Goal: Information Seeking & Learning: Learn about a topic

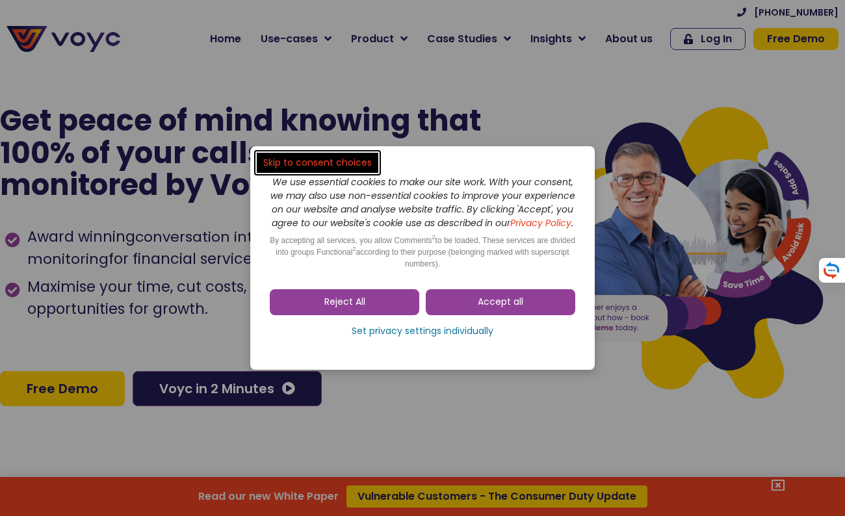
click at [381, 309] on link "Reject All" at bounding box center [345, 302] width 150 height 26
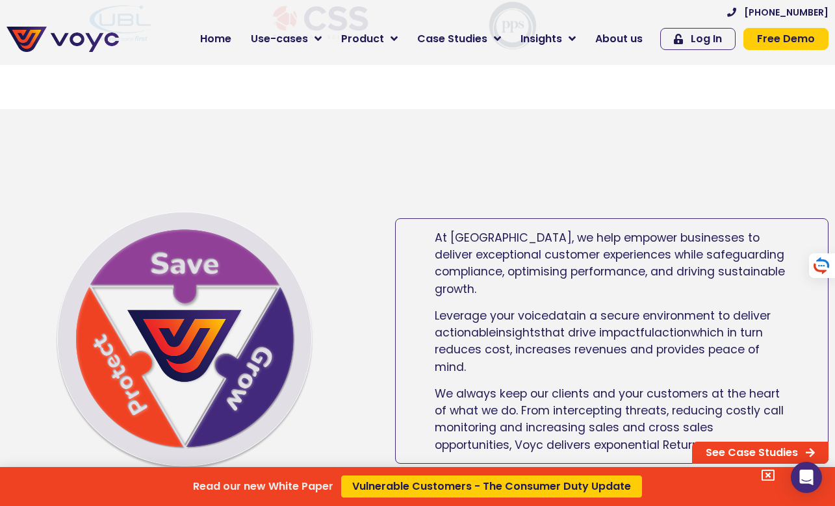
scroll to position [591, 0]
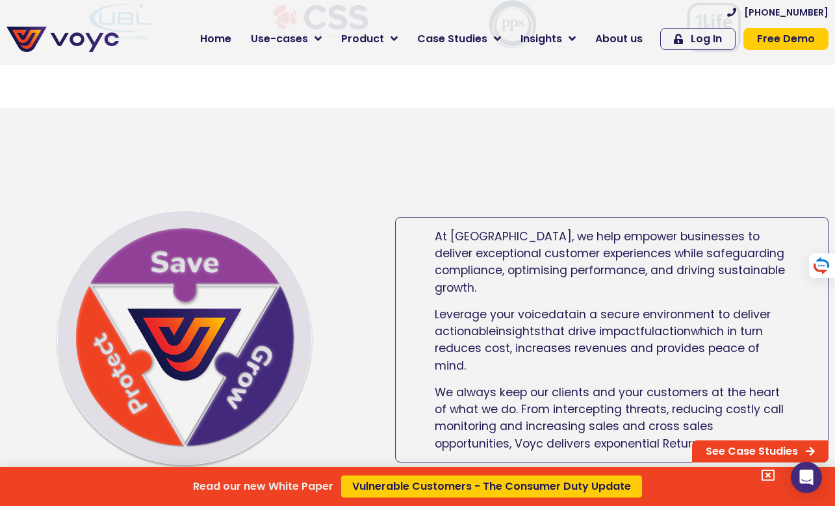
click at [474, 287] on div "Read our new White Paper Vulnerable Customers - The Consumer Duty Update" at bounding box center [417, 253] width 835 height 506
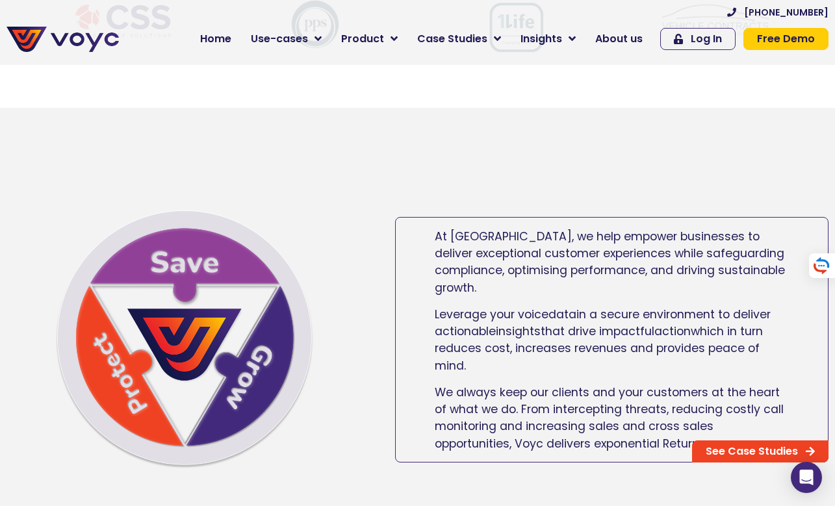
click at [474, 287] on span "At [GEOGRAPHIC_DATA], we help empower businesses to deliver exceptional custome…" at bounding box center [610, 262] width 350 height 67
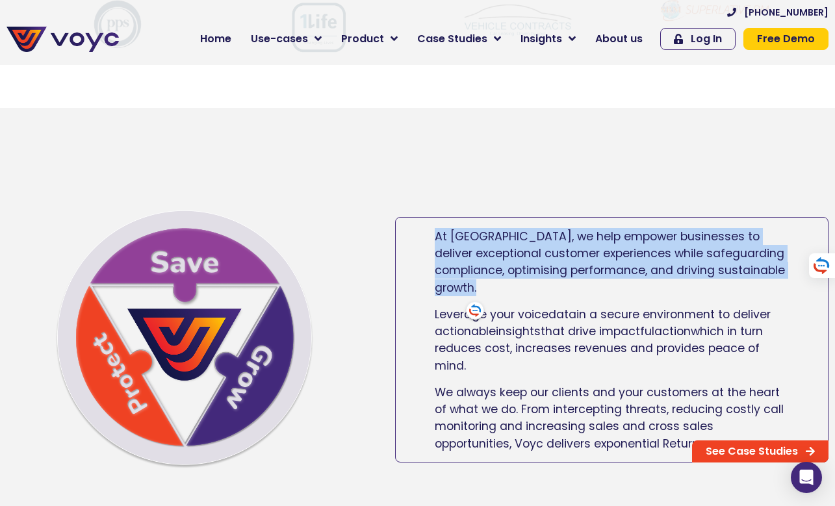
click at [544, 244] on div "At [GEOGRAPHIC_DATA], we help empower businesses to deliver exceptional custome…" at bounding box center [612, 335] width 432 height 234
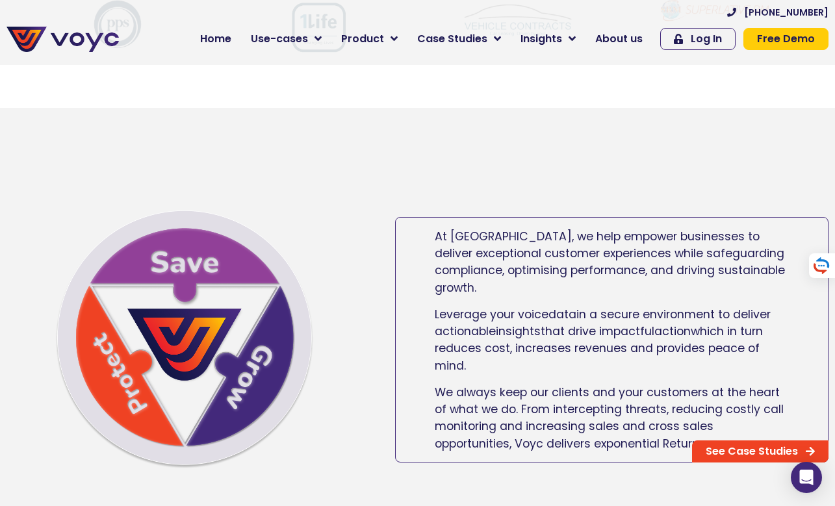
click at [544, 244] on div "At [GEOGRAPHIC_DATA], we help empower businesses to deliver exceptional custome…" at bounding box center [612, 335] width 432 height 234
click at [556, 357] on span "which in turn reduces cost, increases revenues and provides peace of mind." at bounding box center [599, 349] width 328 height 50
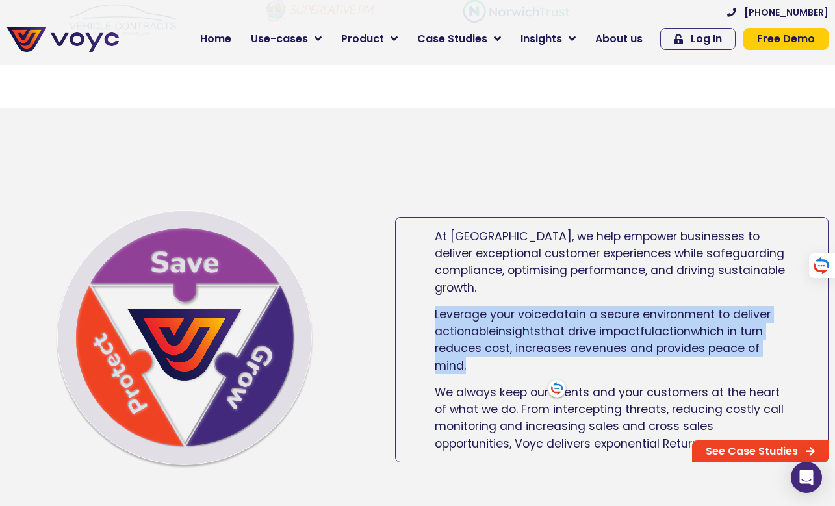
click at [605, 298] on div "At [GEOGRAPHIC_DATA], we help empower businesses to deliver exceptional custome…" at bounding box center [612, 335] width 432 height 234
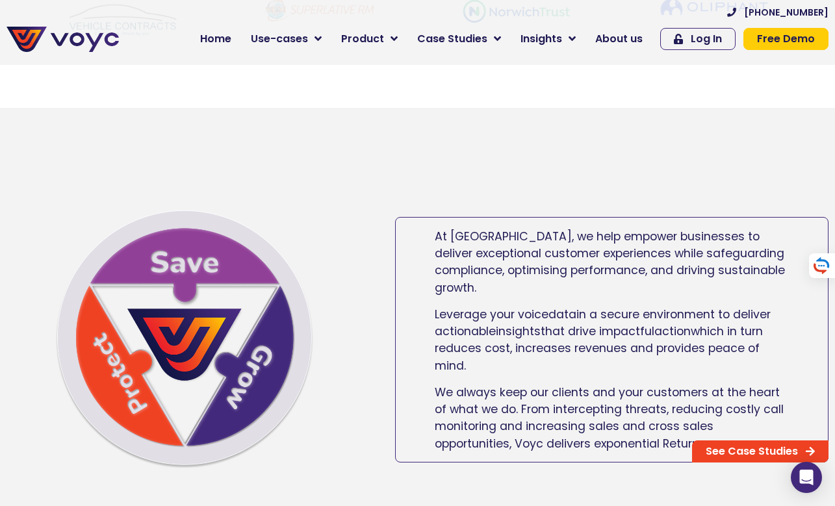
click at [605, 298] on div "At [GEOGRAPHIC_DATA], we help empower businesses to deliver exceptional custome…" at bounding box center [612, 335] width 432 height 234
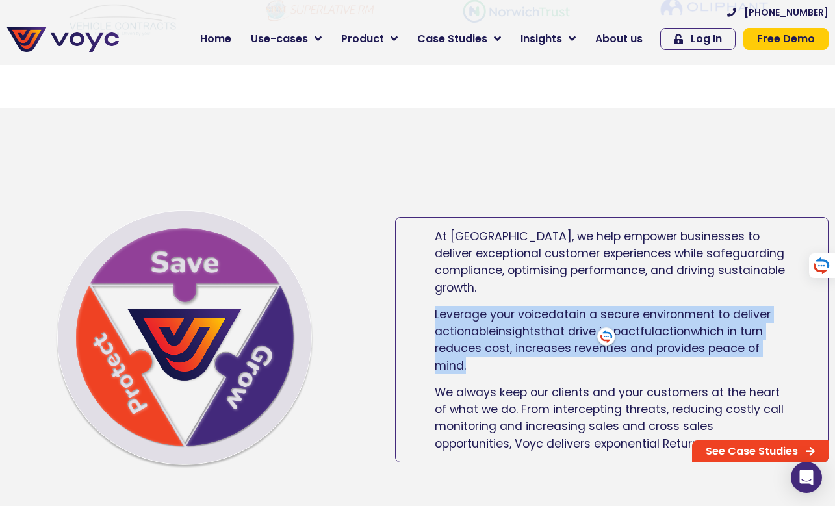
click at [578, 339] on span "that drive impactful" at bounding box center [598, 332] width 114 height 16
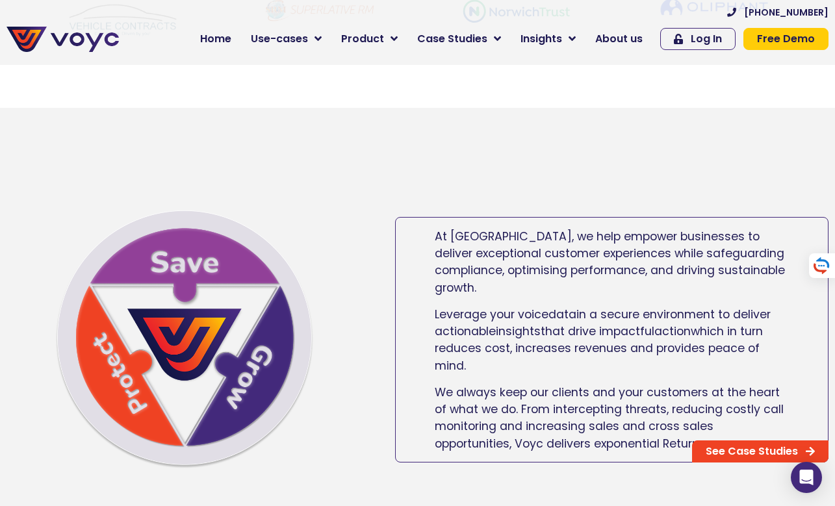
click at [578, 339] on span "that drive impactful" at bounding box center [598, 332] width 114 height 16
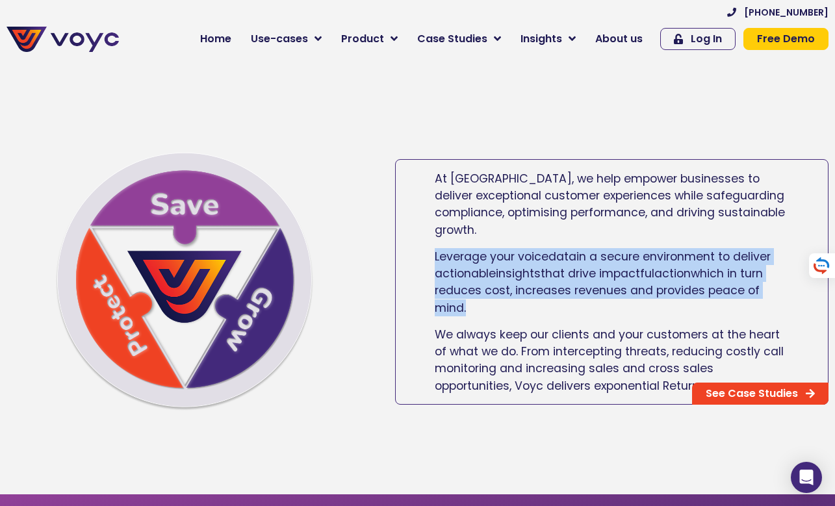
scroll to position [651, 0]
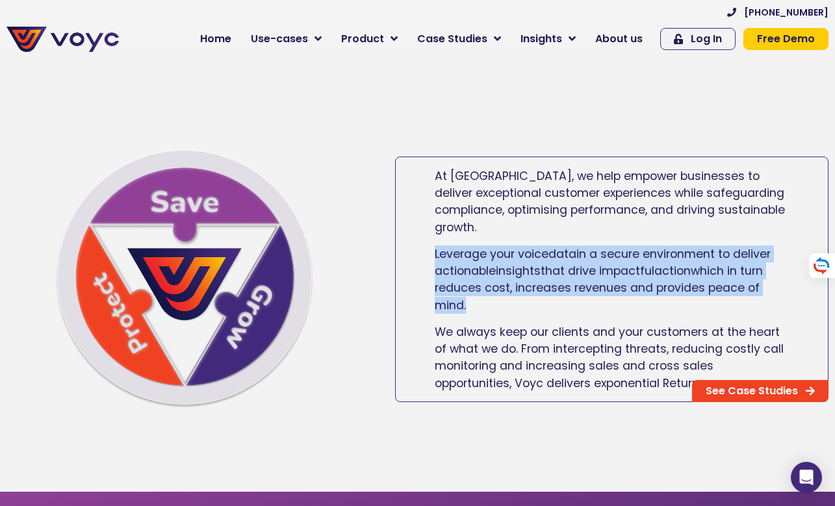
click at [579, 304] on p "Leverage your voice data in a secure environment to deliver actionable insights…" at bounding box center [612, 280] width 354 height 69
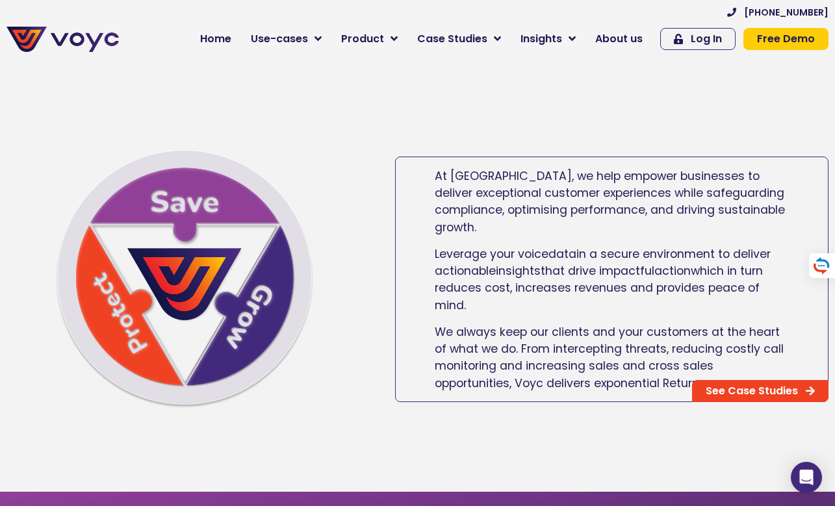
click at [579, 304] on p "Leverage your voice data in a secure environment to deliver actionable insights…" at bounding box center [612, 280] width 354 height 69
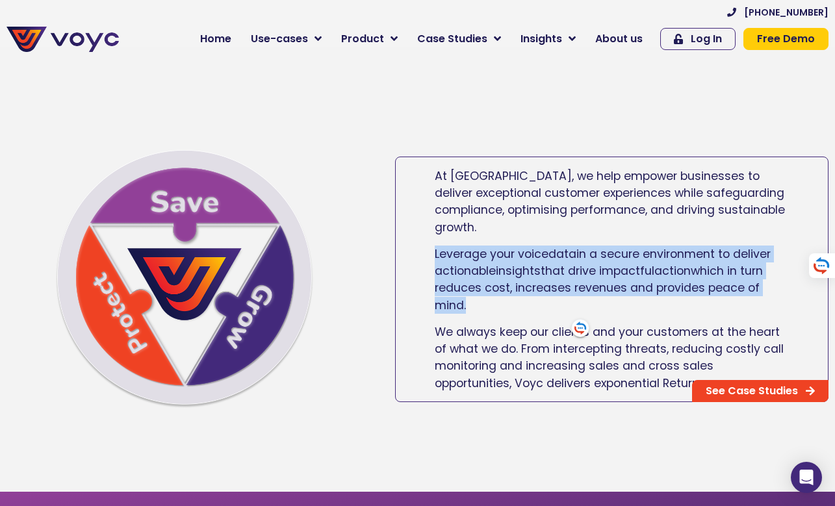
click at [584, 267] on span "that drive impactful" at bounding box center [598, 271] width 114 height 16
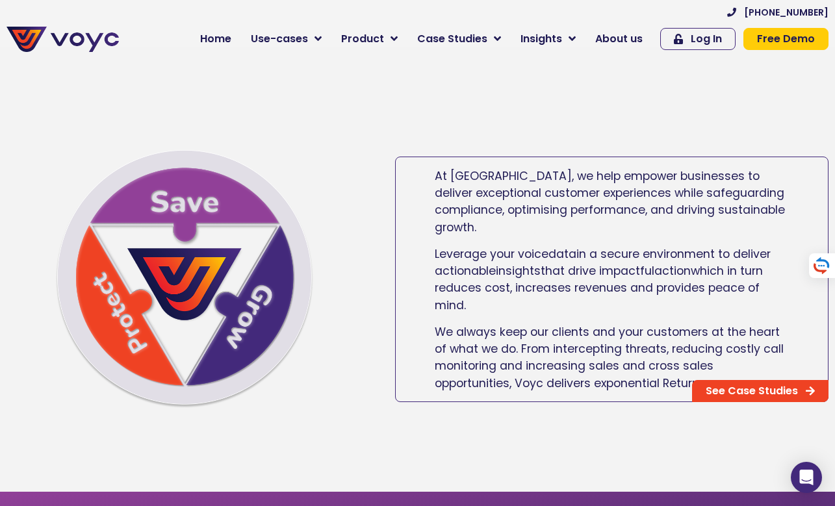
click at [584, 267] on span "that drive impactful" at bounding box center [598, 271] width 114 height 16
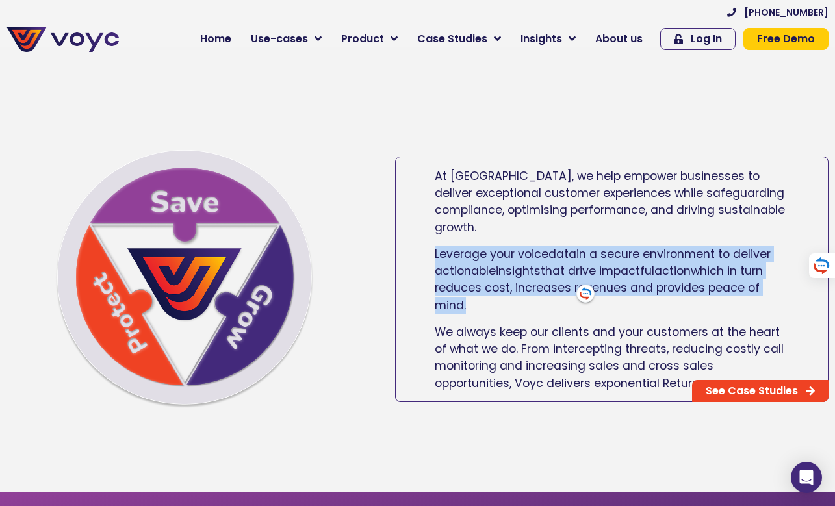
click at [584, 267] on span "that drive impactful" at bounding box center [598, 271] width 114 height 16
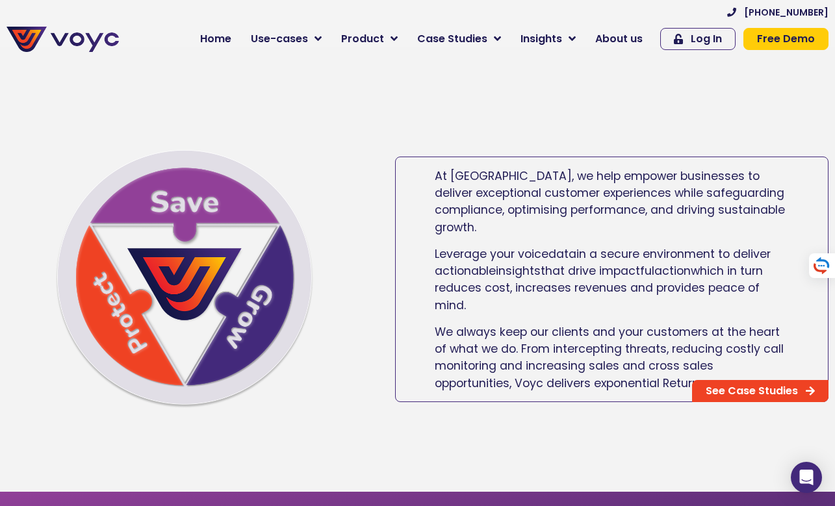
click at [584, 267] on span "that drive impactful" at bounding box center [598, 271] width 114 height 16
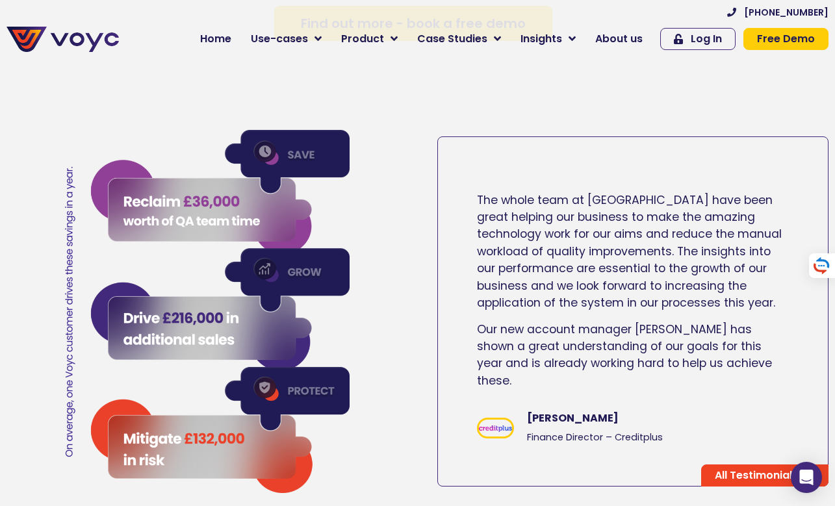
scroll to position [1991, 10]
